Goal: Obtain resource: Obtain resource

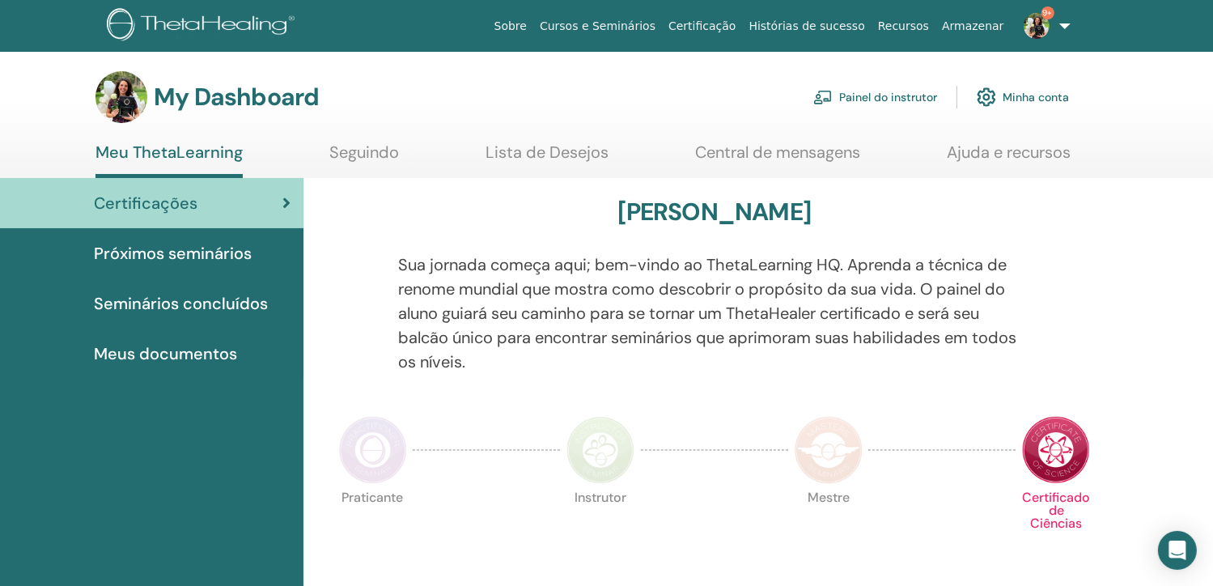
click at [896, 94] on link "Painel do instrutor" at bounding box center [875, 97] width 124 height 36
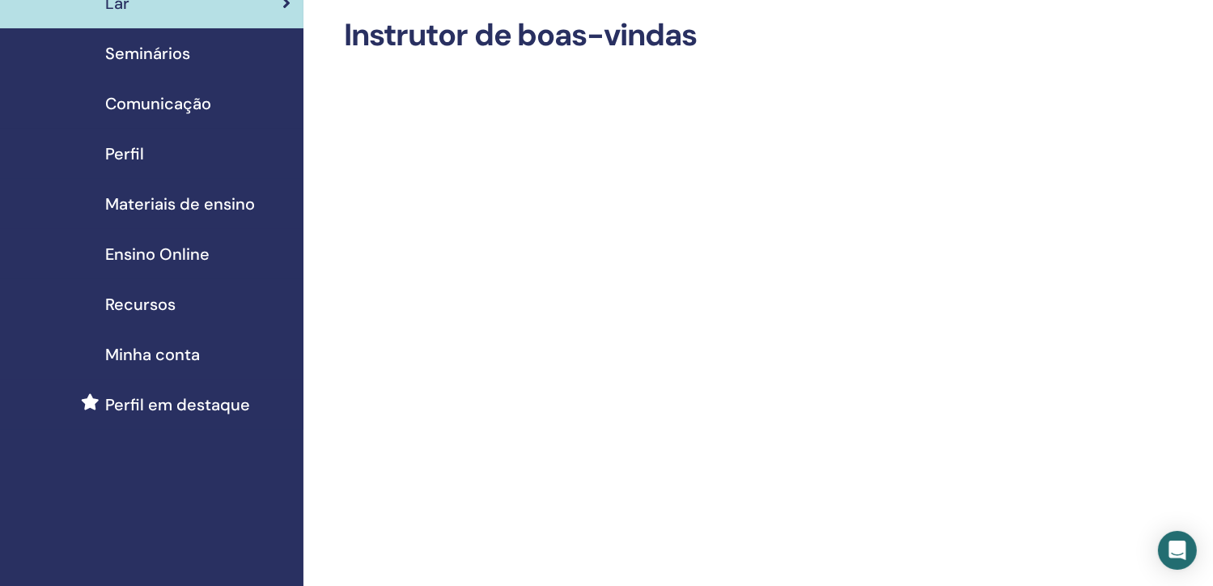
scroll to position [68, 0]
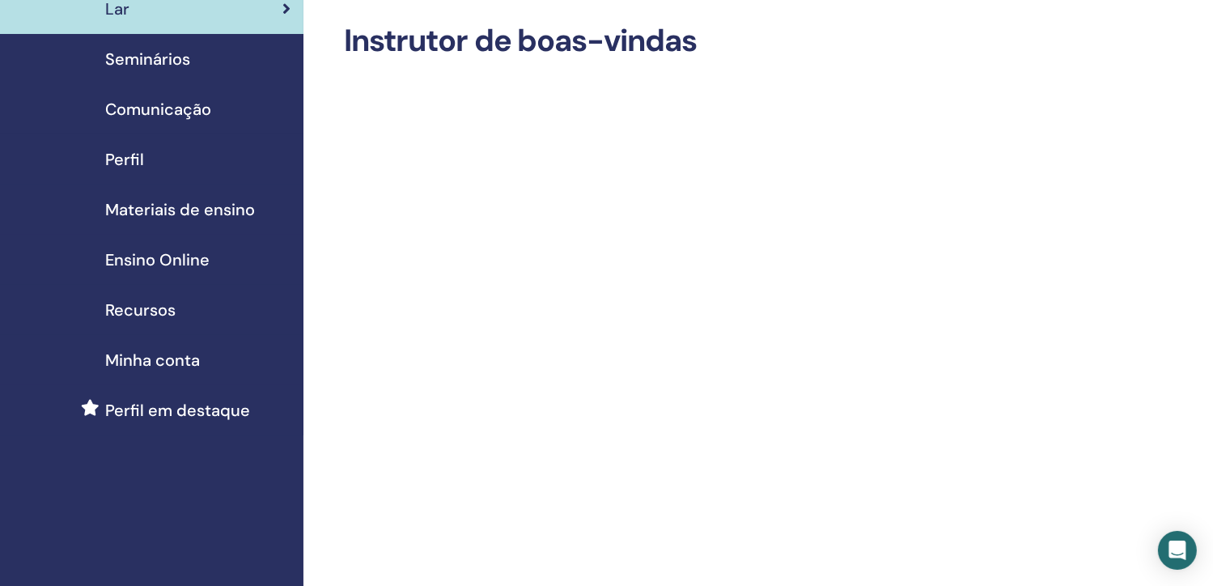
click at [204, 207] on span "Materiais de ensino" at bounding box center [180, 209] width 150 height 24
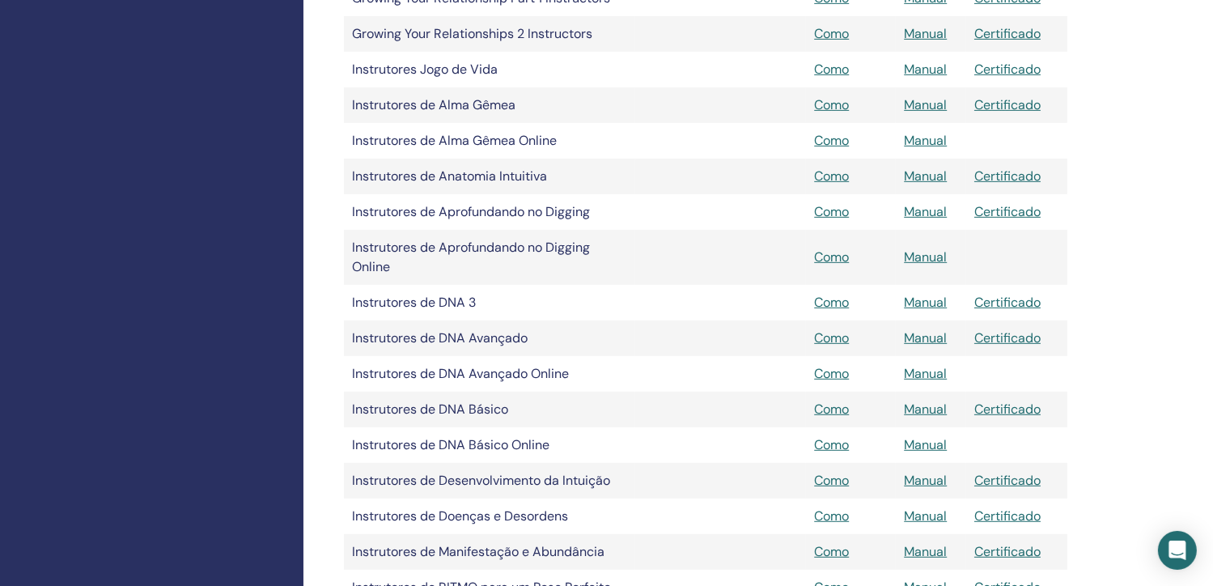
scroll to position [779, 0]
click at [929, 206] on link "Manual" at bounding box center [925, 210] width 43 height 17
